Goal: Transaction & Acquisition: Book appointment/travel/reservation

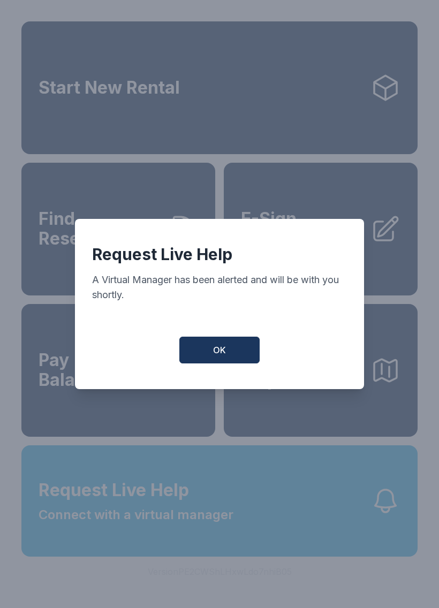
click at [227, 359] on button "OK" at bounding box center [219, 349] width 80 height 27
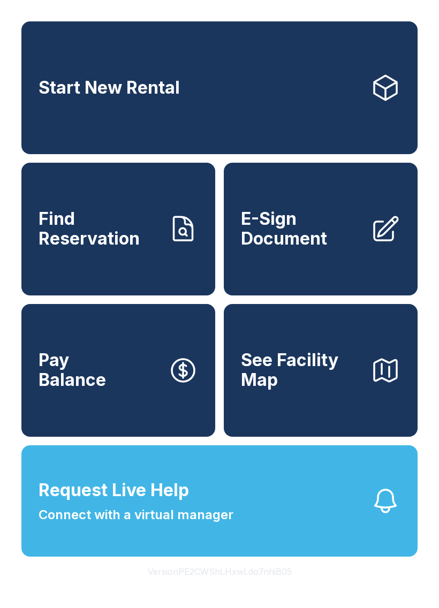
click at [227, 359] on button "OK" at bounding box center [219, 348] width 76 height 26
click at [225, 364] on button "See Facility Map" at bounding box center [321, 370] width 194 height 133
click at [178, 154] on link "Start New Rental" at bounding box center [219, 87] width 396 height 133
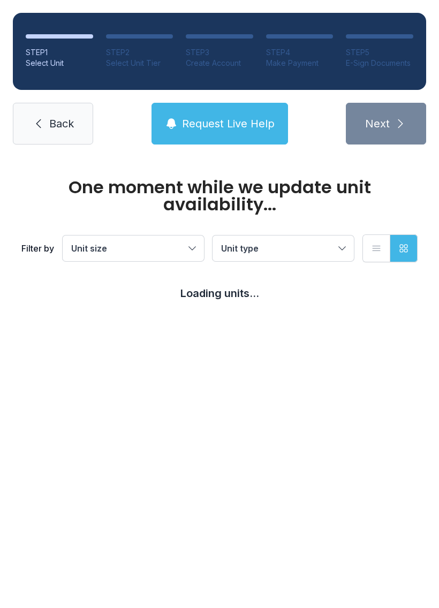
click at [240, 68] on ol "STEP 1 Select Unit STEP 2 Select Unit Tier STEP 3 Create Account STEP 4 Make Pa…" at bounding box center [219, 51] width 413 height 77
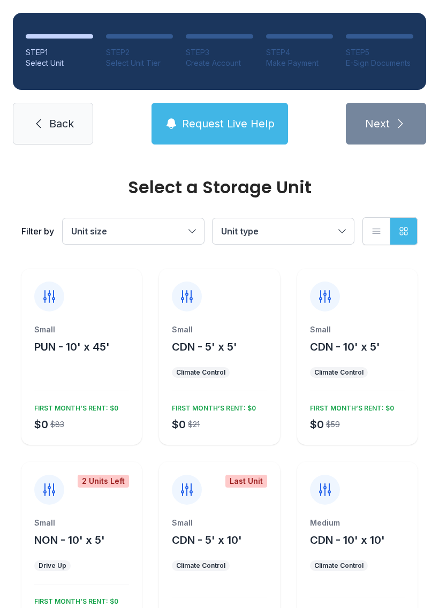
click at [223, 117] on span "Request Live Help" at bounding box center [228, 123] width 93 height 15
click at [203, 121] on span "Request Live Help" at bounding box center [228, 123] width 93 height 15
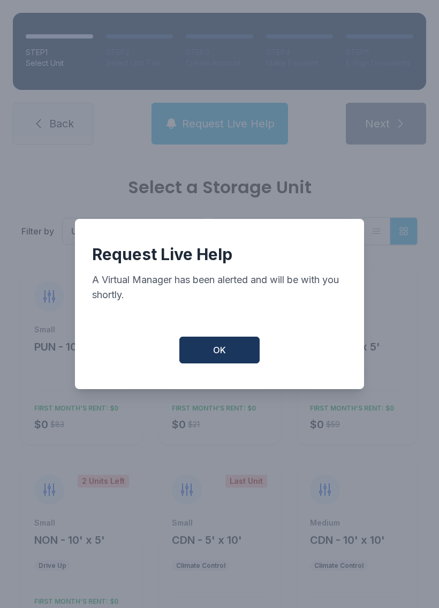
click at [225, 349] on span "OK" at bounding box center [219, 349] width 13 height 13
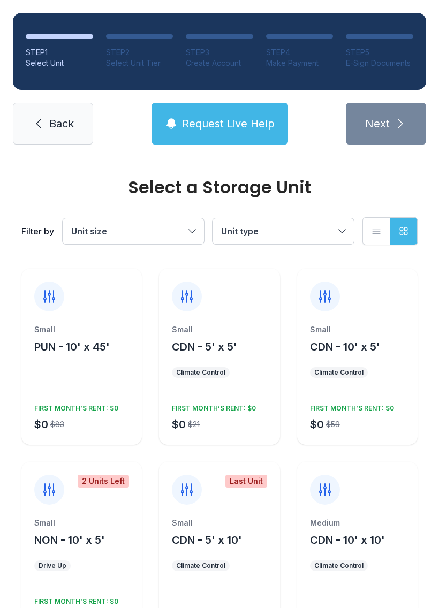
click at [224, 348] on span "OK" at bounding box center [219, 347] width 12 height 12
click at [221, 341] on span "CDN - 5' x 5'" at bounding box center [204, 346] width 65 height 13
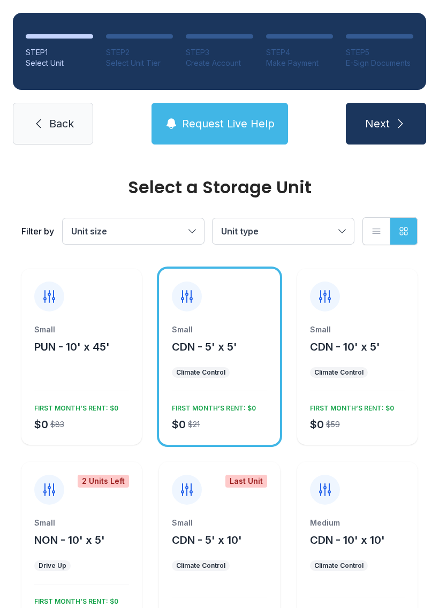
click at [50, 114] on link "Back" at bounding box center [53, 124] width 80 height 42
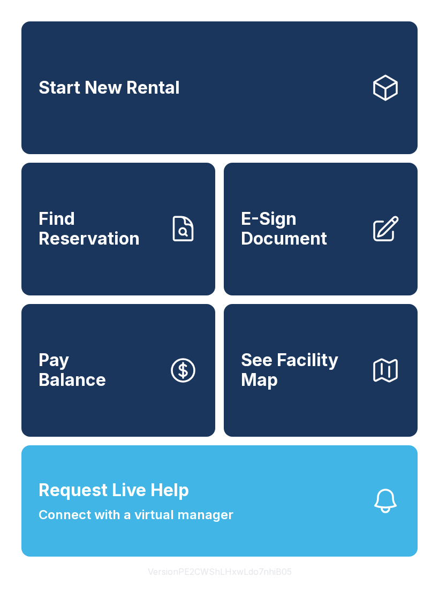
click at [93, 389] on span "Pay Balance" at bounding box center [72, 369] width 67 height 39
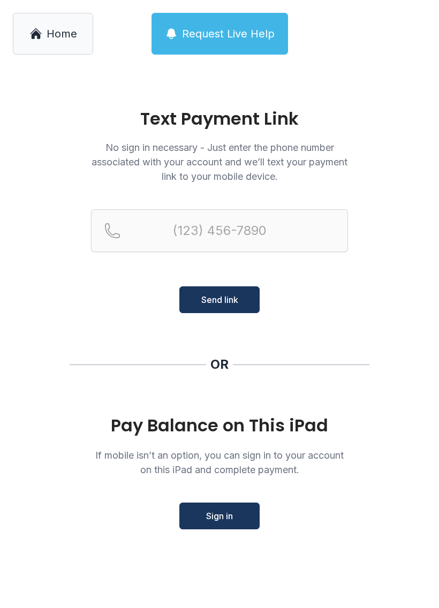
click at [102, 377] on main "Text Payment Link No sign in necessary - Just enter the phone number associated…" at bounding box center [219, 337] width 439 height 540
click at [198, 28] on span "Request Live Help" at bounding box center [228, 33] width 93 height 15
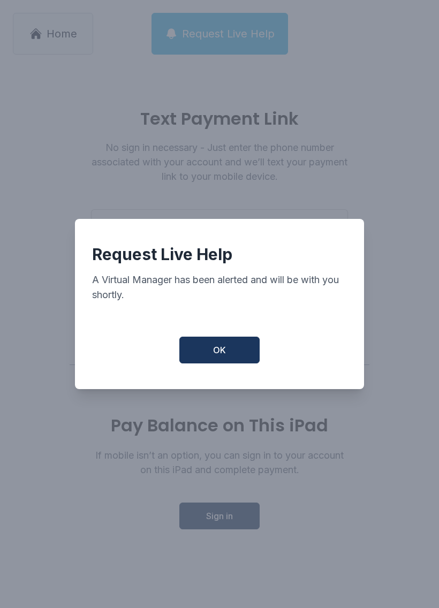
click at [182, 344] on button "OK" at bounding box center [219, 349] width 80 height 27
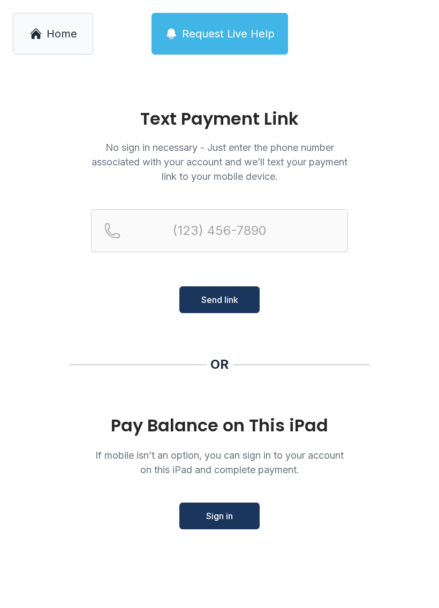
click at [180, 369] on div "OR" at bounding box center [220, 364] width 300 height 17
click at [63, 9] on div "Home Request Live Help" at bounding box center [219, 33] width 439 height 67
click at [28, 35] on link "Home" at bounding box center [53, 34] width 80 height 42
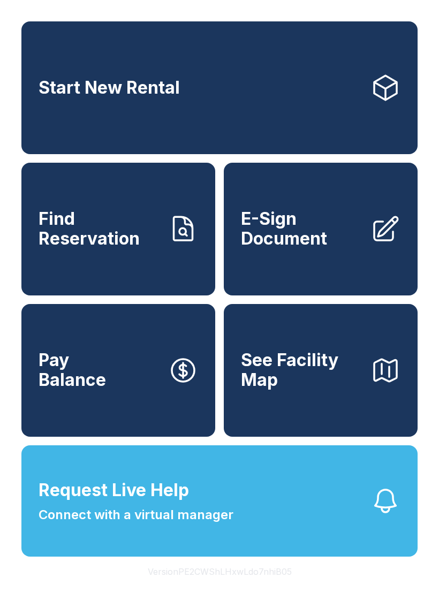
click at [56, 27] on link "Start New Rental" at bounding box center [219, 87] width 396 height 133
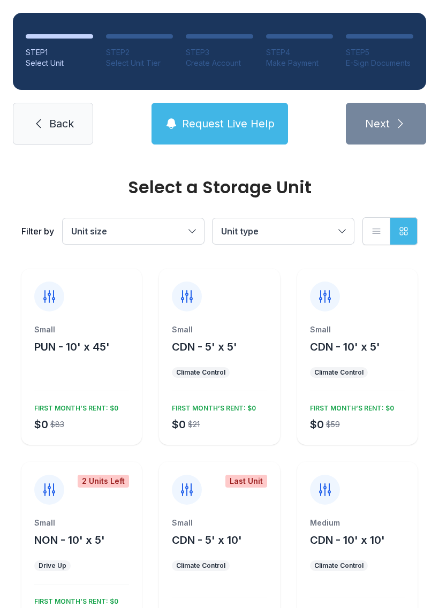
click at [43, 113] on link "Back" at bounding box center [53, 124] width 80 height 42
